Goal: Task Accomplishment & Management: Manage account settings

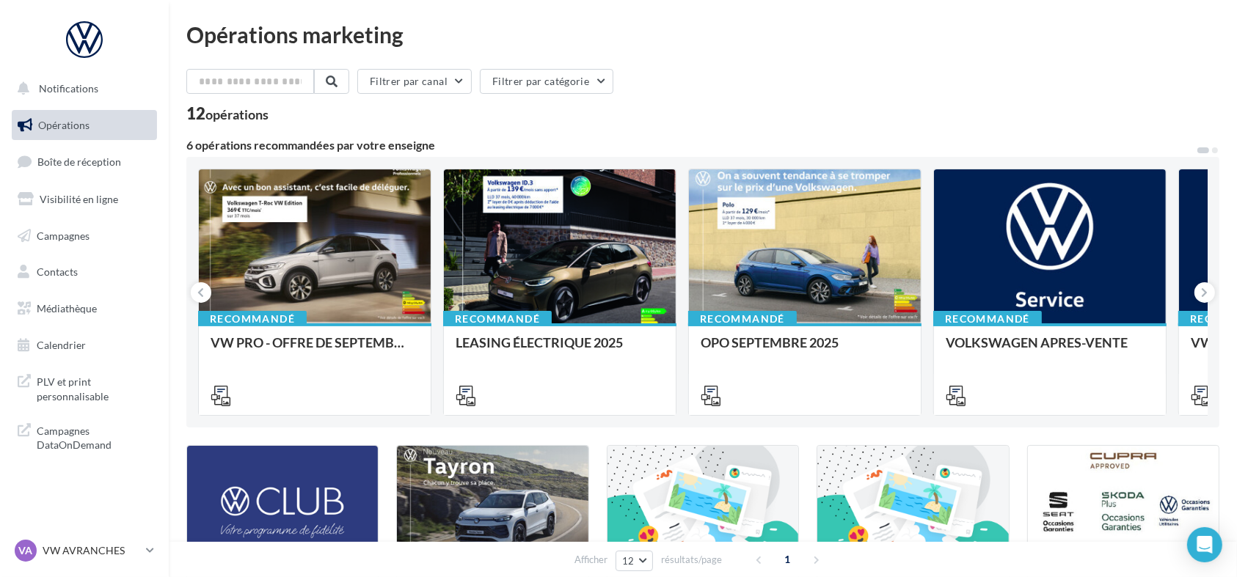
click at [64, 570] on div "VA VW AVRANCHES vw-avr-lan" at bounding box center [84, 557] width 169 height 40
click at [56, 556] on p "VW AVRANCHES" at bounding box center [92, 551] width 98 height 15
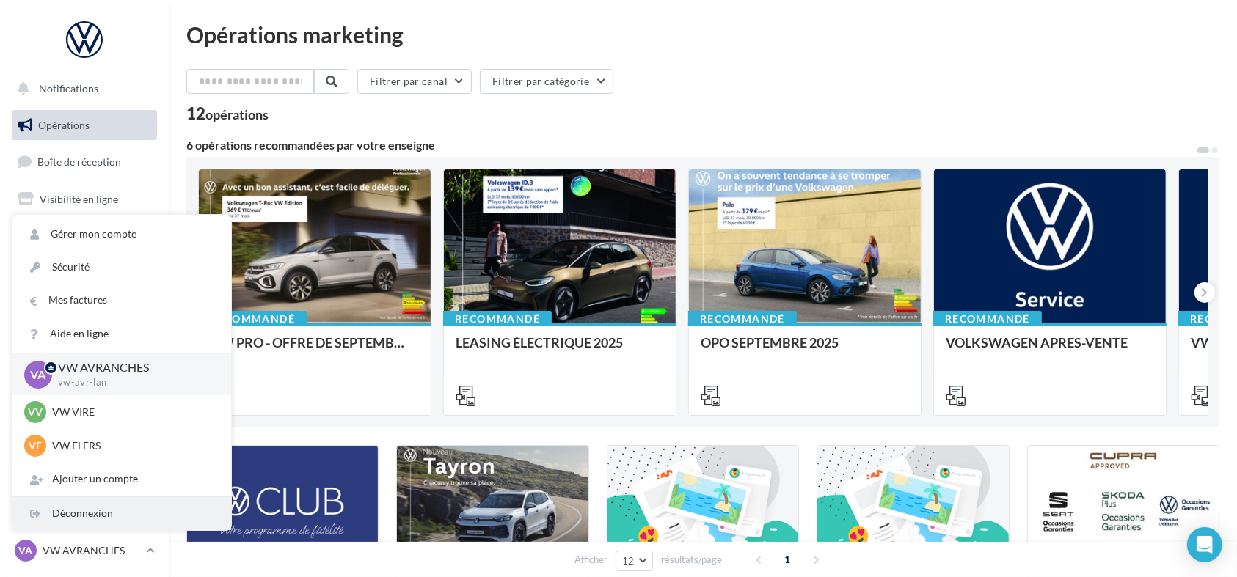
click at [66, 516] on div "Déconnexion" at bounding box center [121, 513] width 219 height 33
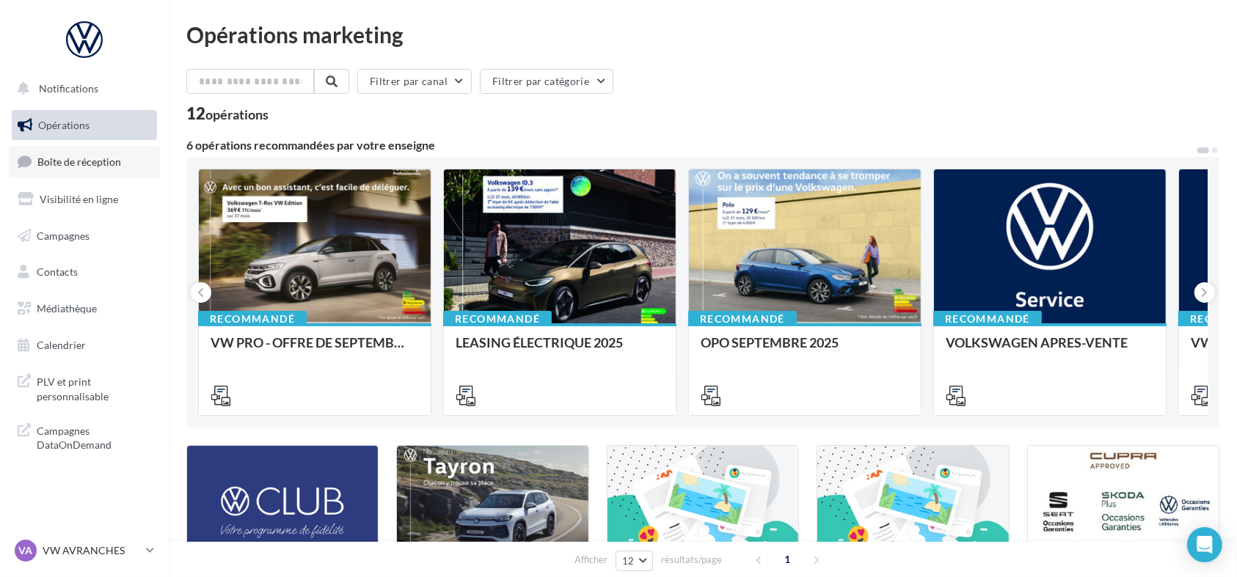
click at [92, 152] on link "Boîte de réception" at bounding box center [84, 162] width 151 height 32
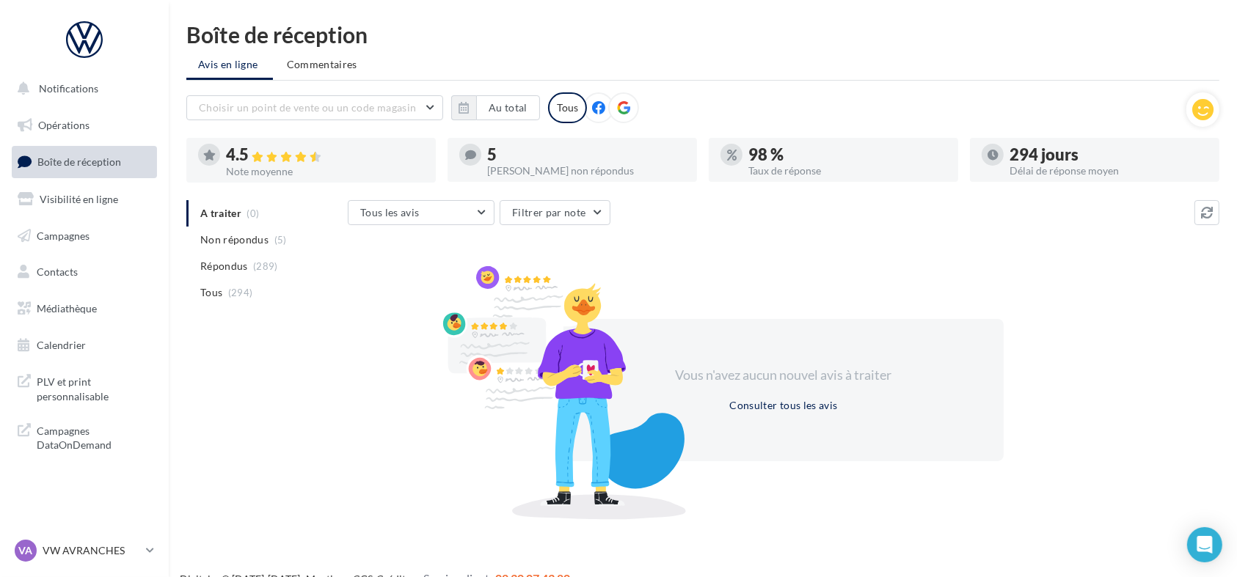
click at [85, 527] on nav "Notifications Opérations Boîte de réception Visibilité en ligne Campagnes Conta…" at bounding box center [84, 288] width 169 height 577
click at [71, 550] on p "VW AVRANCHES" at bounding box center [92, 551] width 98 height 15
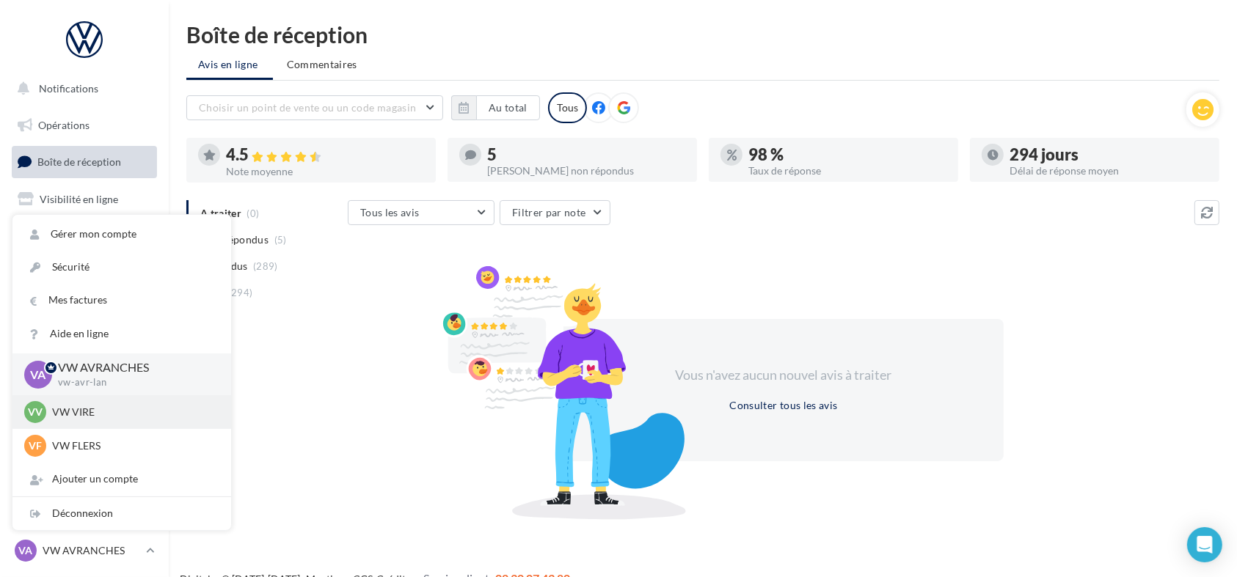
click at [92, 405] on p "VW VIRE" at bounding box center [132, 412] width 161 height 15
